Goal: Information Seeking & Learning: Learn about a topic

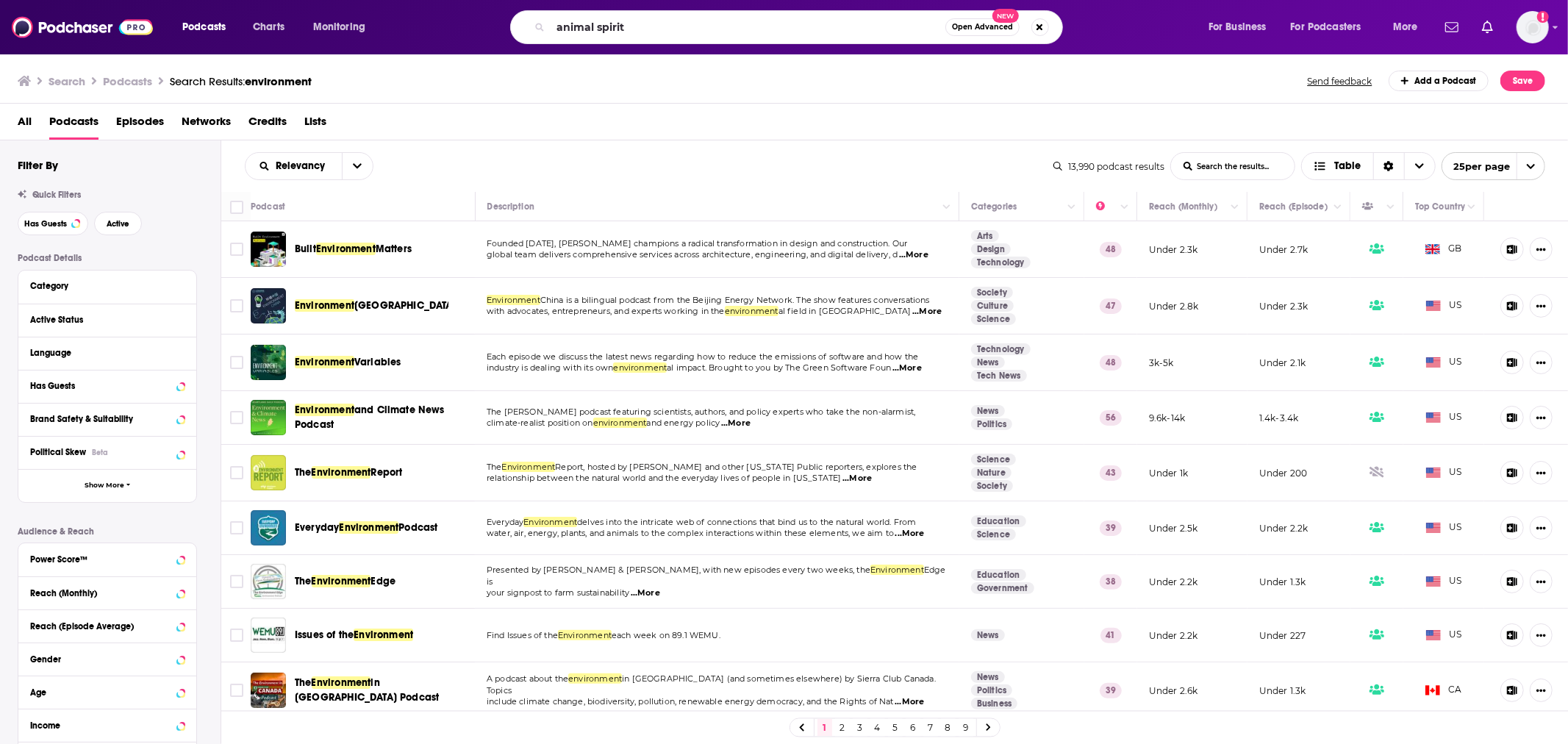
type input "animal spirit"
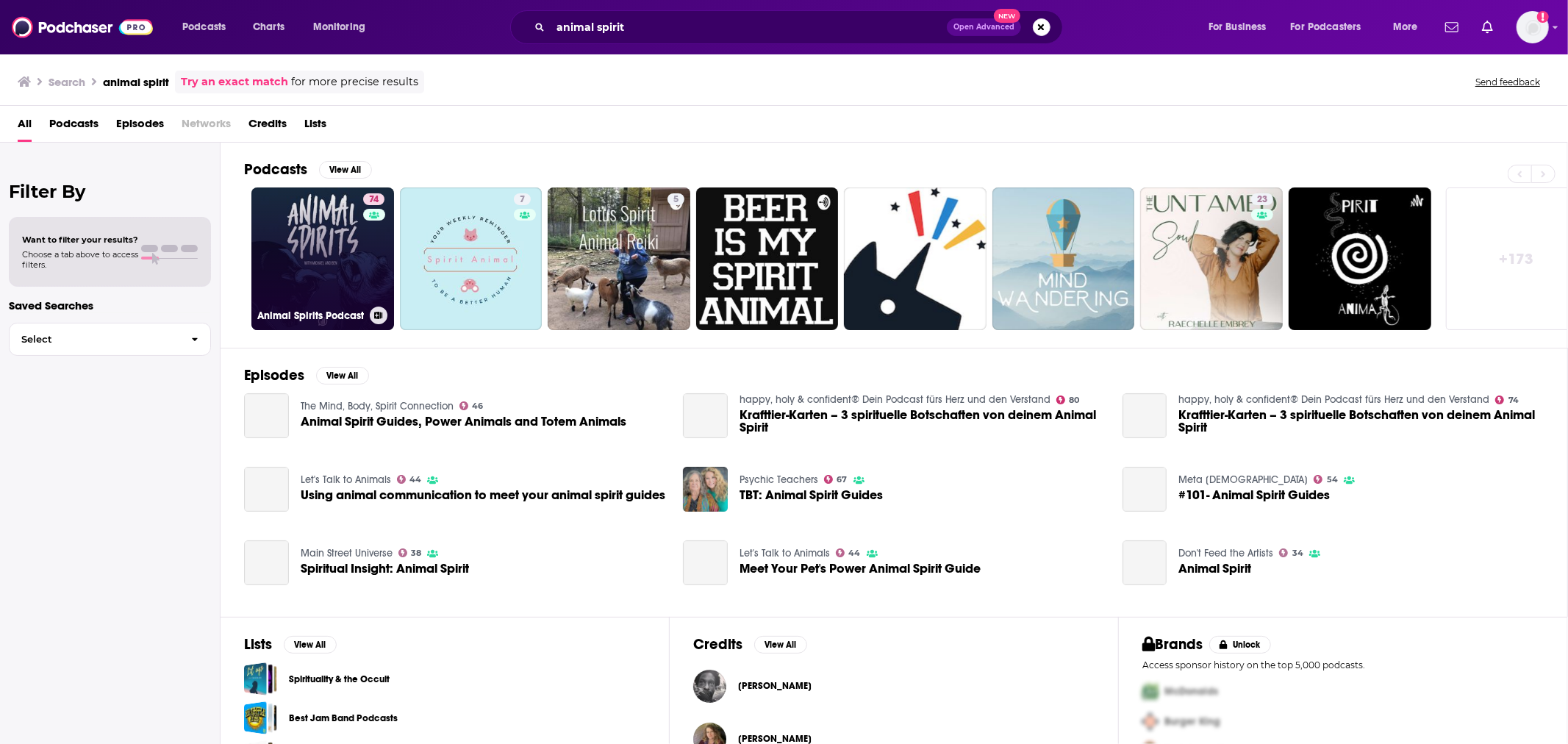
click at [301, 272] on link "74 Animal Spirits Podcast" at bounding box center [323, 259] width 143 height 143
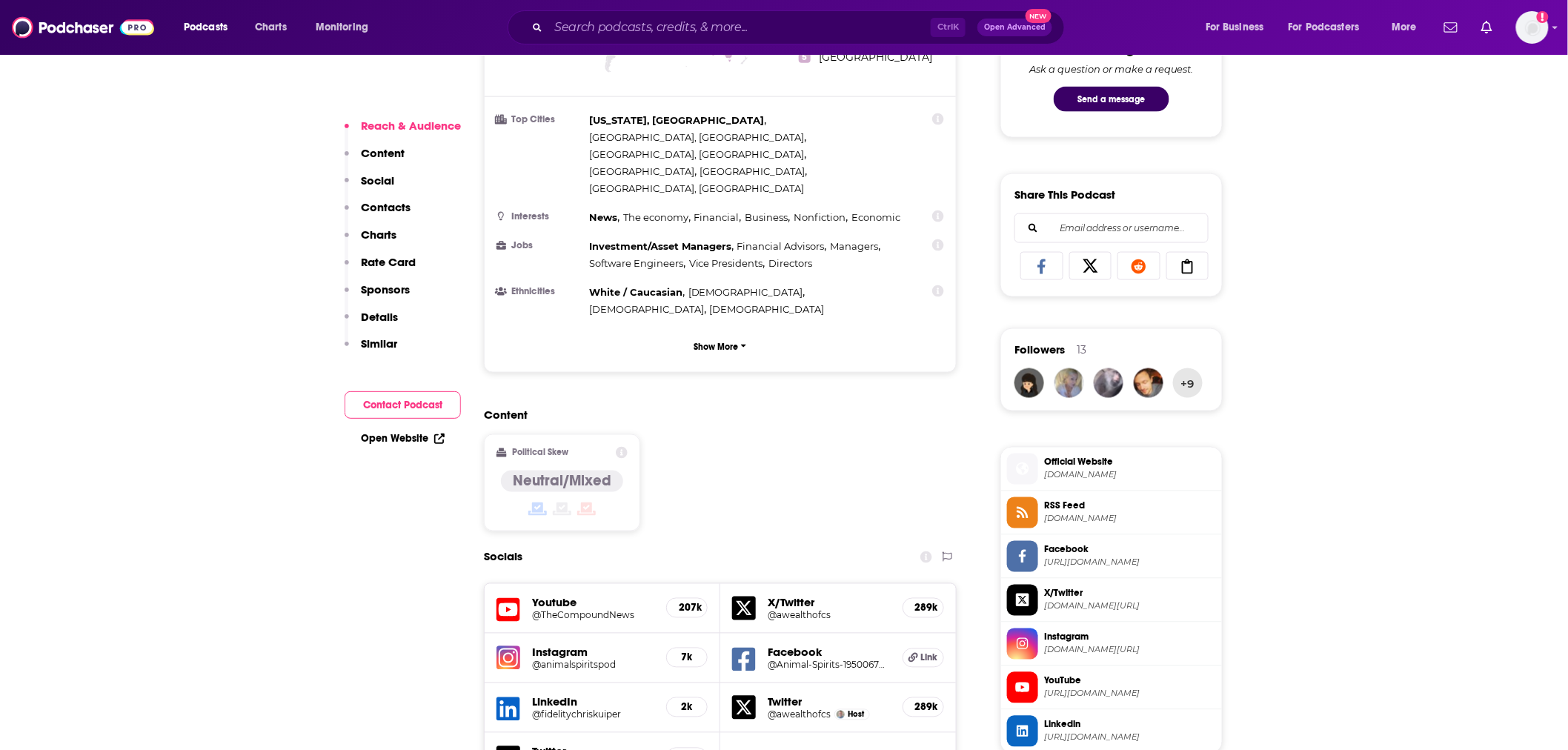
scroll to position [824, 0]
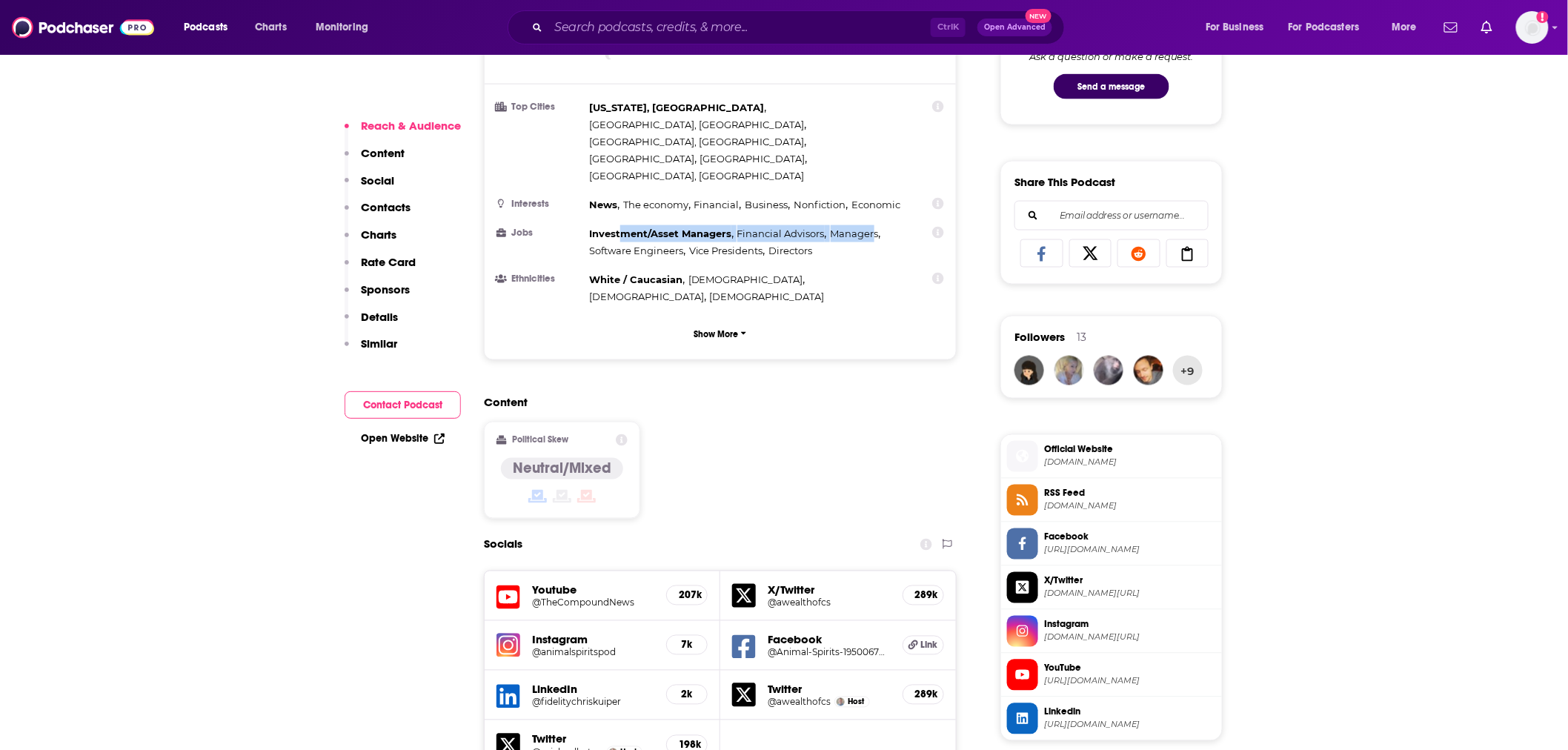
drag, startPoint x: 843, startPoint y: 196, endPoint x: 620, endPoint y: 164, distance: 225.3
click at [620, 164] on ul "Top Cities [US_STATE], [GEOGRAPHIC_DATA] , [GEOGRAPHIC_DATA], [GEOGRAPHIC_DATA]…" at bounding box center [720, 202] width 448 height 206
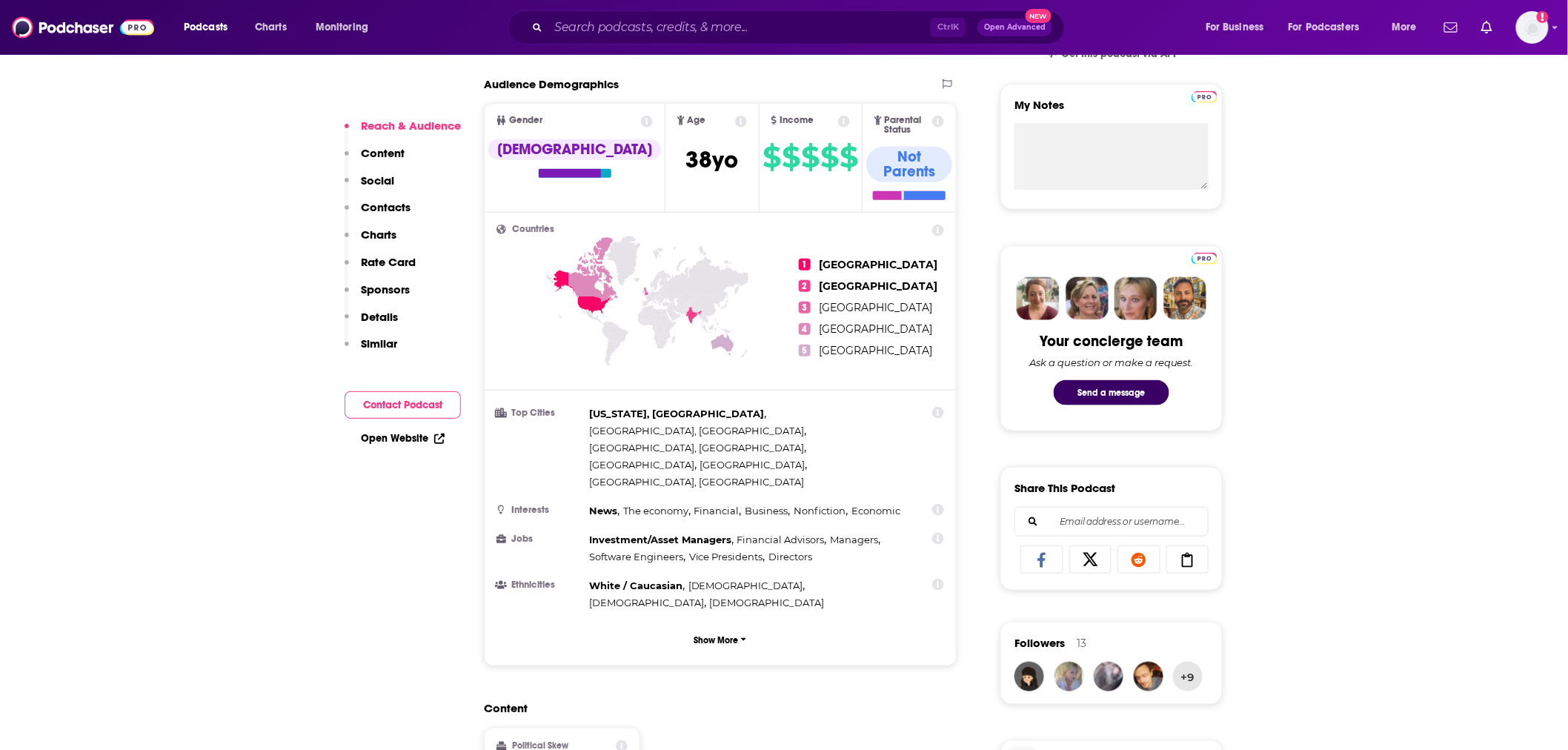
scroll to position [329, 0]
